Goal: Information Seeking & Learning: Learn about a topic

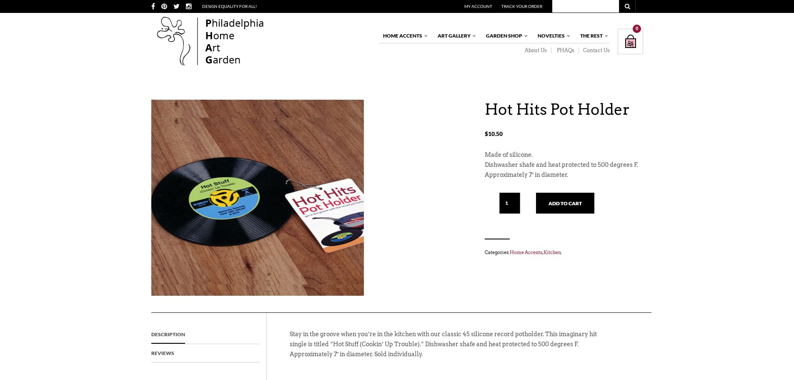
click at [253, 217] on img at bounding box center [257, 201] width 213 height 167
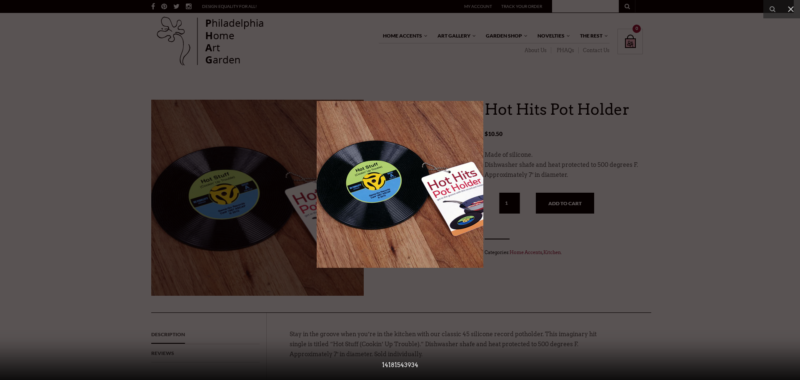
click at [773, 70] on div at bounding box center [400, 190] width 800 height 380
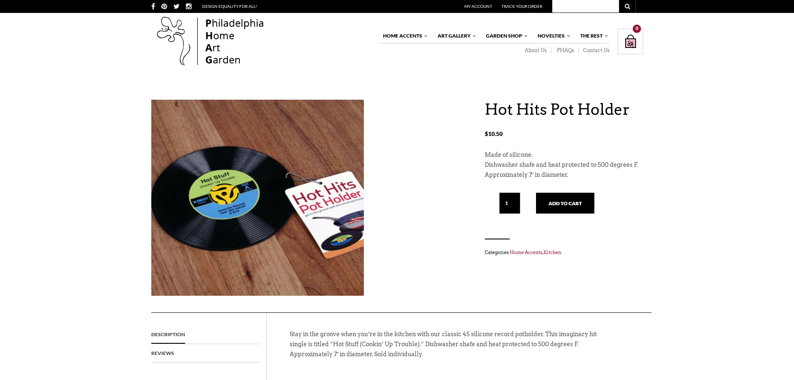
drag, startPoint x: 288, startPoint y: 334, endPoint x: 338, endPoint y: 334, distance: 49.2
click at [313, 334] on div "Stay in the groove when you’re in the kitchen with our classic 45 silicone reco…" at bounding box center [435, 344] width 325 height 63
drag, startPoint x: 338, startPoint y: 334, endPoint x: 371, endPoint y: 334, distance: 33.8
click at [352, 334] on p "Stay in the groove when you’re in the kitchen with our classic 45 silicone reco…" at bounding box center [444, 348] width 308 height 38
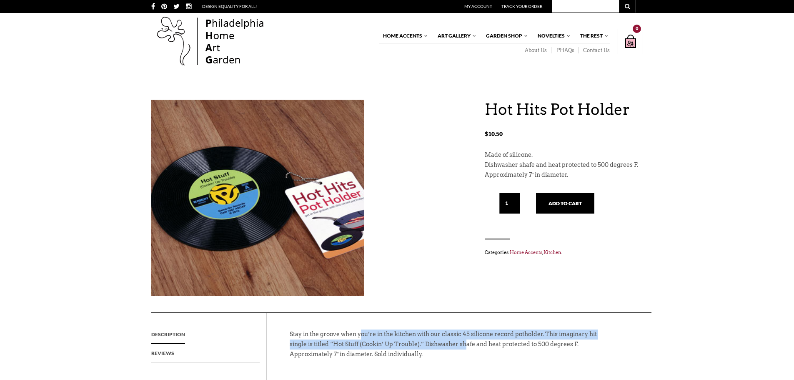
drag, startPoint x: 371, startPoint y: 334, endPoint x: 476, endPoint y: 348, distance: 106.0
click at [476, 348] on p "Stay in the groove when you’re in the kitchen with our classic 45 silicone reco…" at bounding box center [444, 348] width 308 height 38
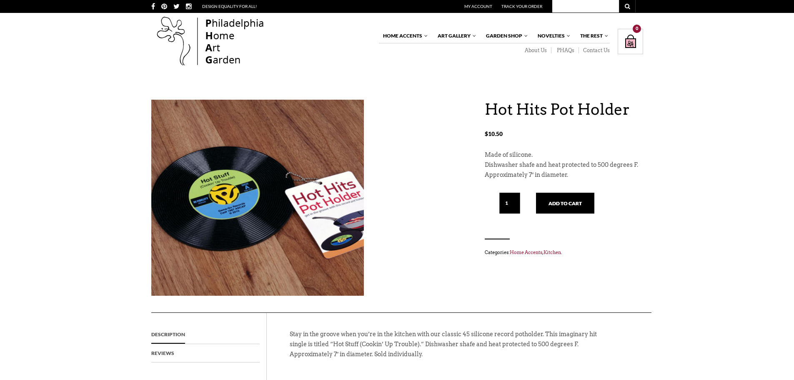
click at [477, 357] on p "Stay in the groove when you’re in the kitchen with our classic 45 silicone reco…" at bounding box center [444, 348] width 308 height 38
click at [293, 356] on p "Stay in the groove when you’re in the kitchen with our classic 45 silicone reco…" at bounding box center [444, 348] width 308 height 38
click at [311, 358] on p "Stay in the groove when you’re in the kitchen with our classic 45 silicone reco…" at bounding box center [444, 348] width 308 height 38
click at [290, 360] on p "Stay in the groove when you’re in the kitchen with our classic 45 silicone reco…" at bounding box center [444, 348] width 308 height 38
click at [290, 353] on p "Stay in the groove when you’re in the kitchen with our classic 45 silicone reco…" at bounding box center [444, 348] width 308 height 38
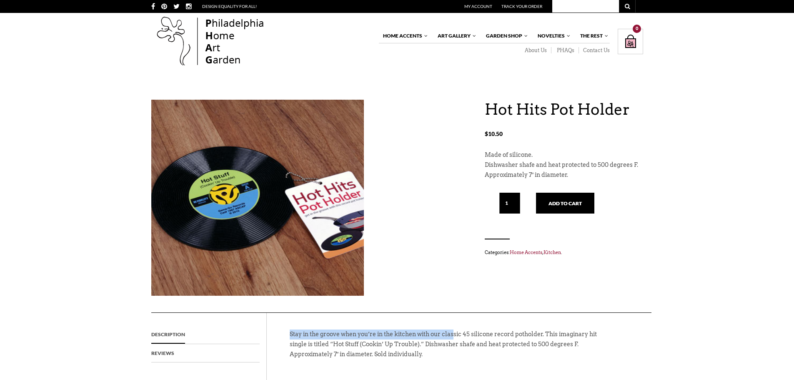
drag, startPoint x: 290, startPoint y: 332, endPoint x: 475, endPoint y: 338, distance: 185.5
click at [471, 336] on p "Stay in the groove when you’re in the kitchen with our classic 45 silicone reco…" at bounding box center [444, 348] width 308 height 38
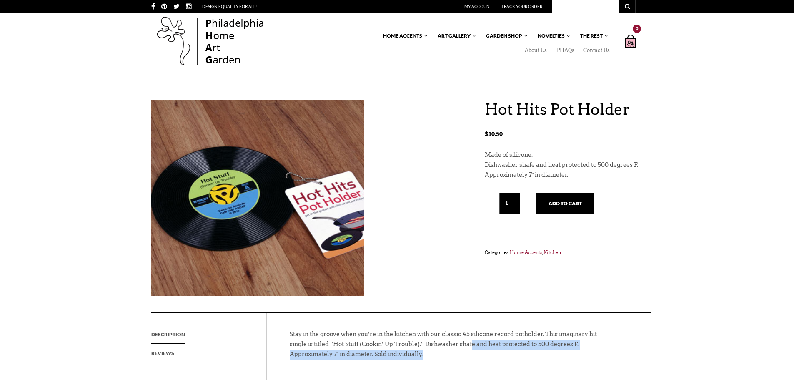
click at [485, 355] on p "Stay in the groove when you’re in the kitchen with our classic 45 silicone reco…" at bounding box center [444, 348] width 308 height 38
click at [290, 332] on p "Stay in the groove when you’re in the kitchen with our classic 45 silicone reco…" at bounding box center [444, 348] width 308 height 38
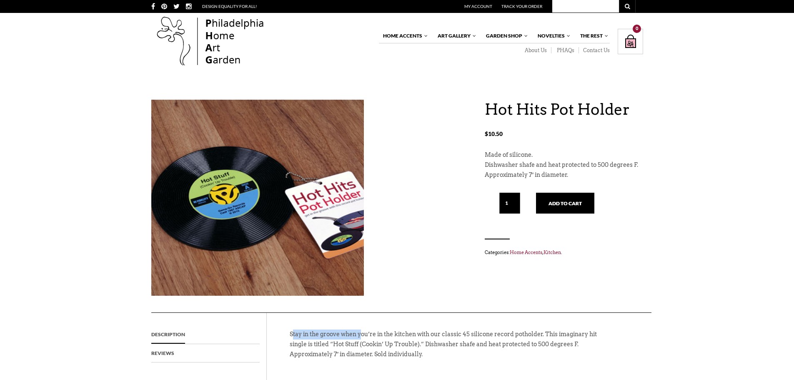
drag, startPoint x: 338, startPoint y: 334, endPoint x: 375, endPoint y: 336, distance: 38.0
click at [372, 336] on p "Stay in the groove when you’re in the kitchen with our classic 45 silicone reco…" at bounding box center [444, 348] width 308 height 38
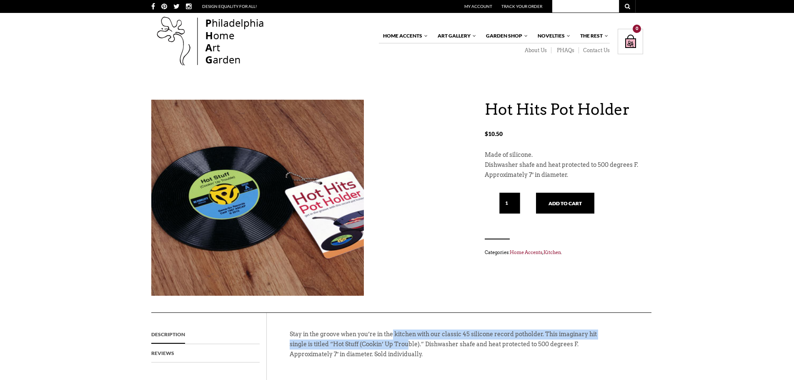
drag, startPoint x: 393, startPoint y: 338, endPoint x: 420, endPoint y: 343, distance: 27.1
click at [420, 343] on p "Stay in the groove when you’re in the kitchen with our classic 45 silicone reco…" at bounding box center [444, 348] width 308 height 38
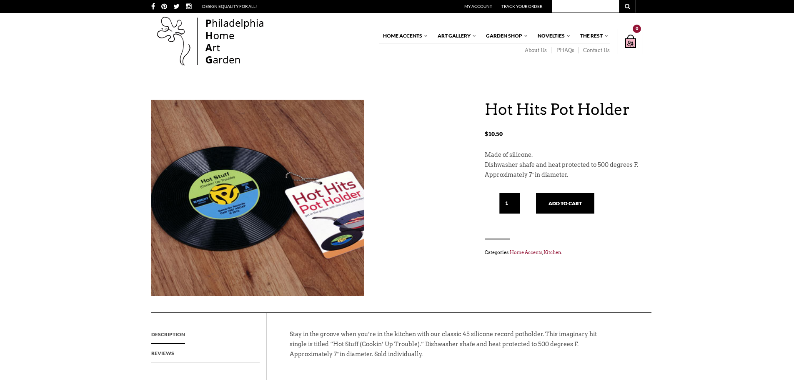
click at [430, 360] on p "Stay in the groove when you’re in the kitchen with our classic 45 silicone reco…" at bounding box center [444, 348] width 308 height 38
drag, startPoint x: 288, startPoint y: 332, endPoint x: 293, endPoint y: 331, distance: 5.1
click at [290, 331] on div "Stay in the groove when you’re in the kitchen with our classic 45 silicone reco…" at bounding box center [435, 344] width 325 height 63
click at [293, 331] on p "Stay in the groove when you’re in the kitchen with our classic 45 silicone reco…" at bounding box center [444, 348] width 308 height 38
drag, startPoint x: 289, startPoint y: 333, endPoint x: 317, endPoint y: 333, distance: 27.5
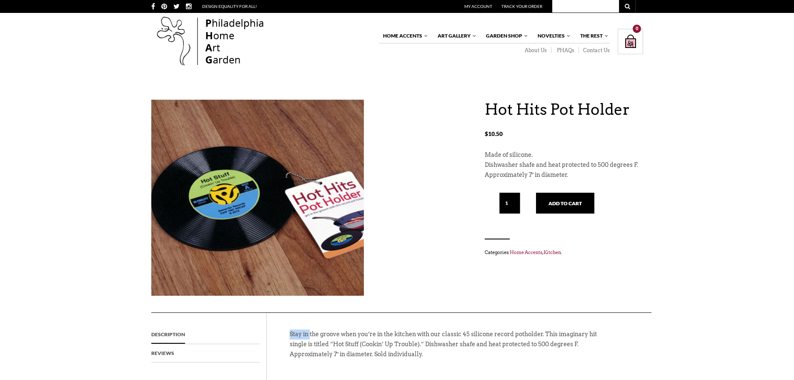
click at [315, 333] on p "Stay in the groove when you’re in the kitchen with our classic 45 silicone reco…" at bounding box center [444, 348] width 308 height 38
drag, startPoint x: 329, startPoint y: 333, endPoint x: 400, endPoint y: 334, distance: 71.3
click at [395, 333] on p "Stay in the groove when you’re in the kitchen with our classic 45 silicone reco…" at bounding box center [444, 348] width 308 height 38
drag, startPoint x: 409, startPoint y: 335, endPoint x: 434, endPoint y: 353, distance: 31.0
click at [438, 340] on p "Stay in the groove when you’re in the kitchen with our classic 45 silicone reco…" at bounding box center [444, 348] width 308 height 38
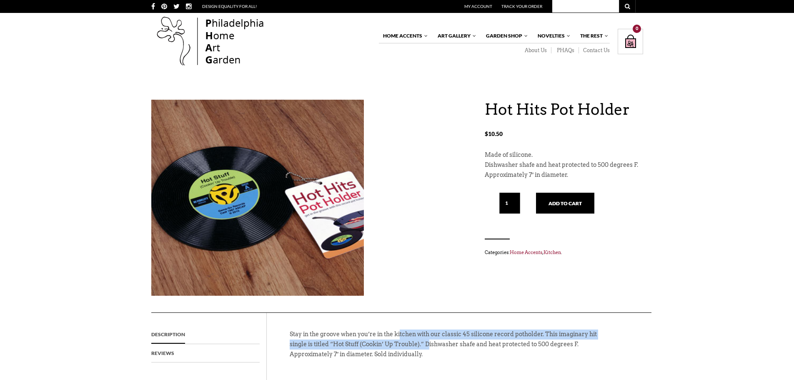
click at [434, 357] on p "Stay in the groove when you’re in the kitchen with our classic 45 silicone reco…" at bounding box center [444, 348] width 308 height 38
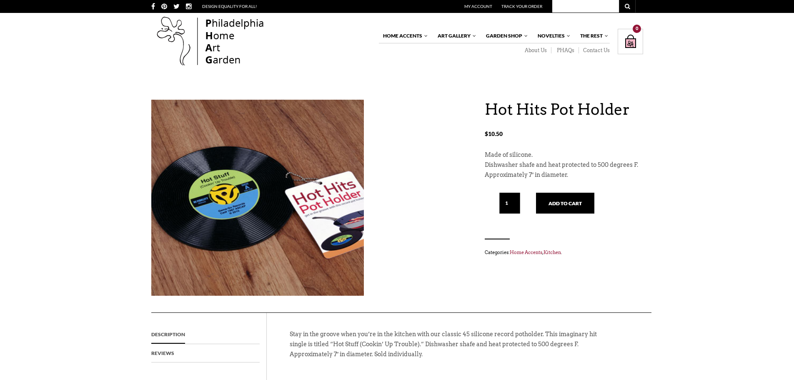
click at [434, 357] on p "Stay in the groove when you’re in the kitchen with our classic 45 silicone reco…" at bounding box center [444, 348] width 308 height 38
click at [330, 352] on p "Stay in the groove when you’re in the kitchen with our classic 45 silicone reco…" at bounding box center [444, 348] width 308 height 38
drag, startPoint x: 433, startPoint y: 352, endPoint x: 425, endPoint y: 352, distance: 8.8
click at [425, 352] on p "Stay in the groove when you’re in the kitchen with our classic 45 silicone reco…" at bounding box center [444, 348] width 308 height 38
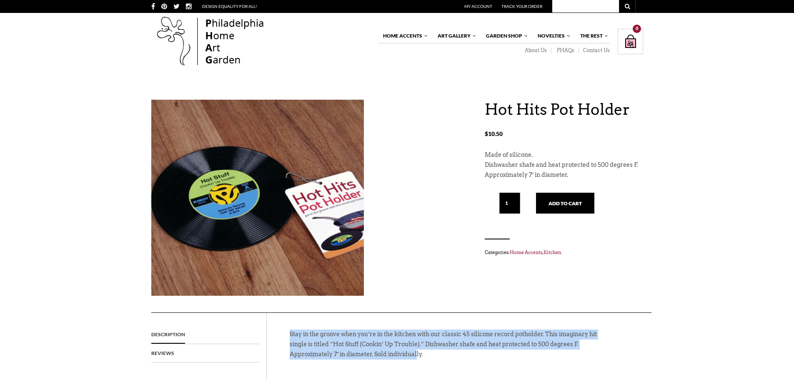
drag, startPoint x: 408, startPoint y: 353, endPoint x: 285, endPoint y: 333, distance: 124.5
click at [285, 333] on div "Stay in the groove when you’re in the kitchen with our classic 45 silicone reco…" at bounding box center [435, 344] width 325 height 63
copy p "Stay in the groove when you’re in the kitchen with our classic 45 silicone reco…"
